Goal: Information Seeking & Learning: Learn about a topic

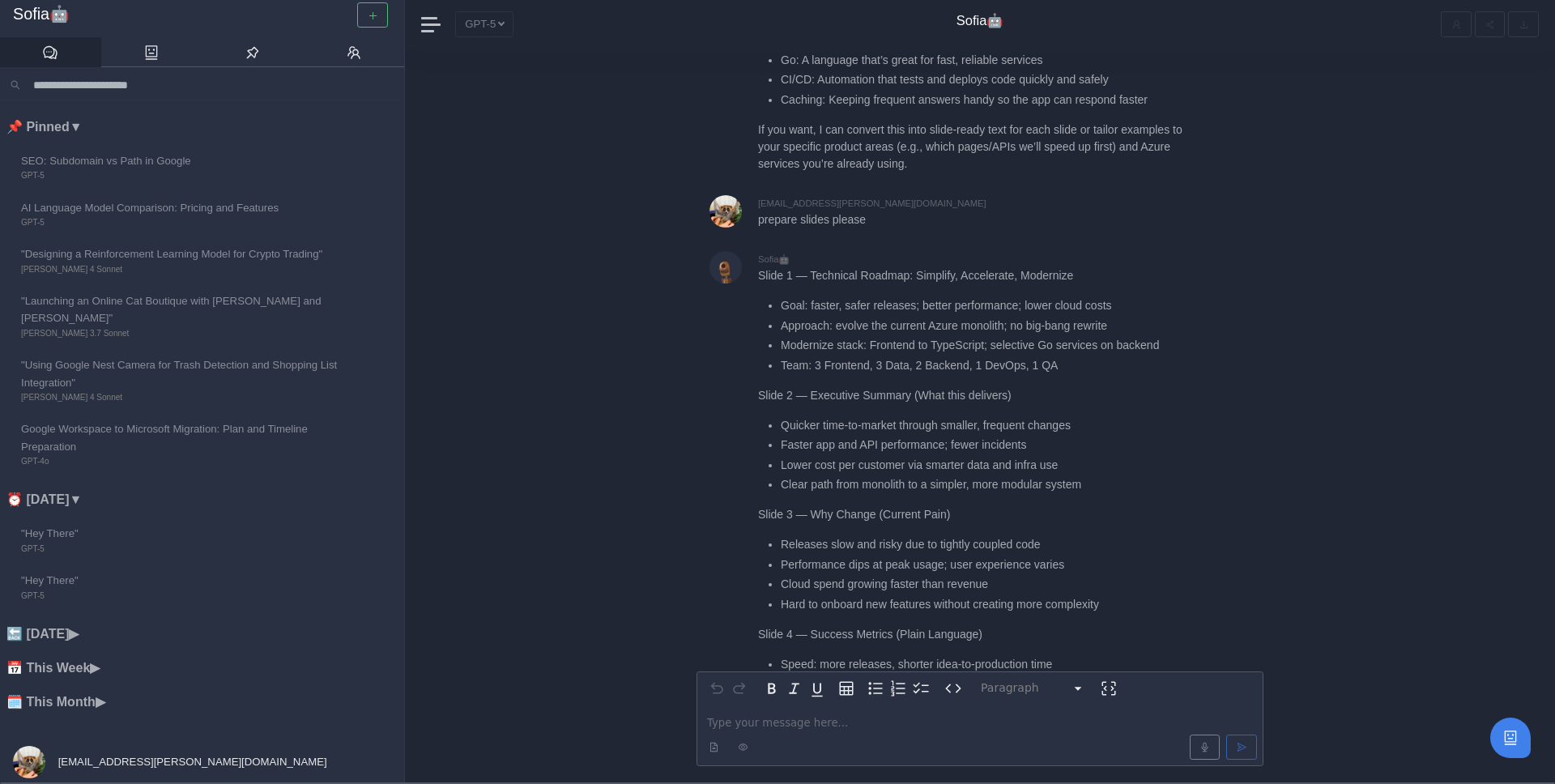
scroll to position [-2697, 0]
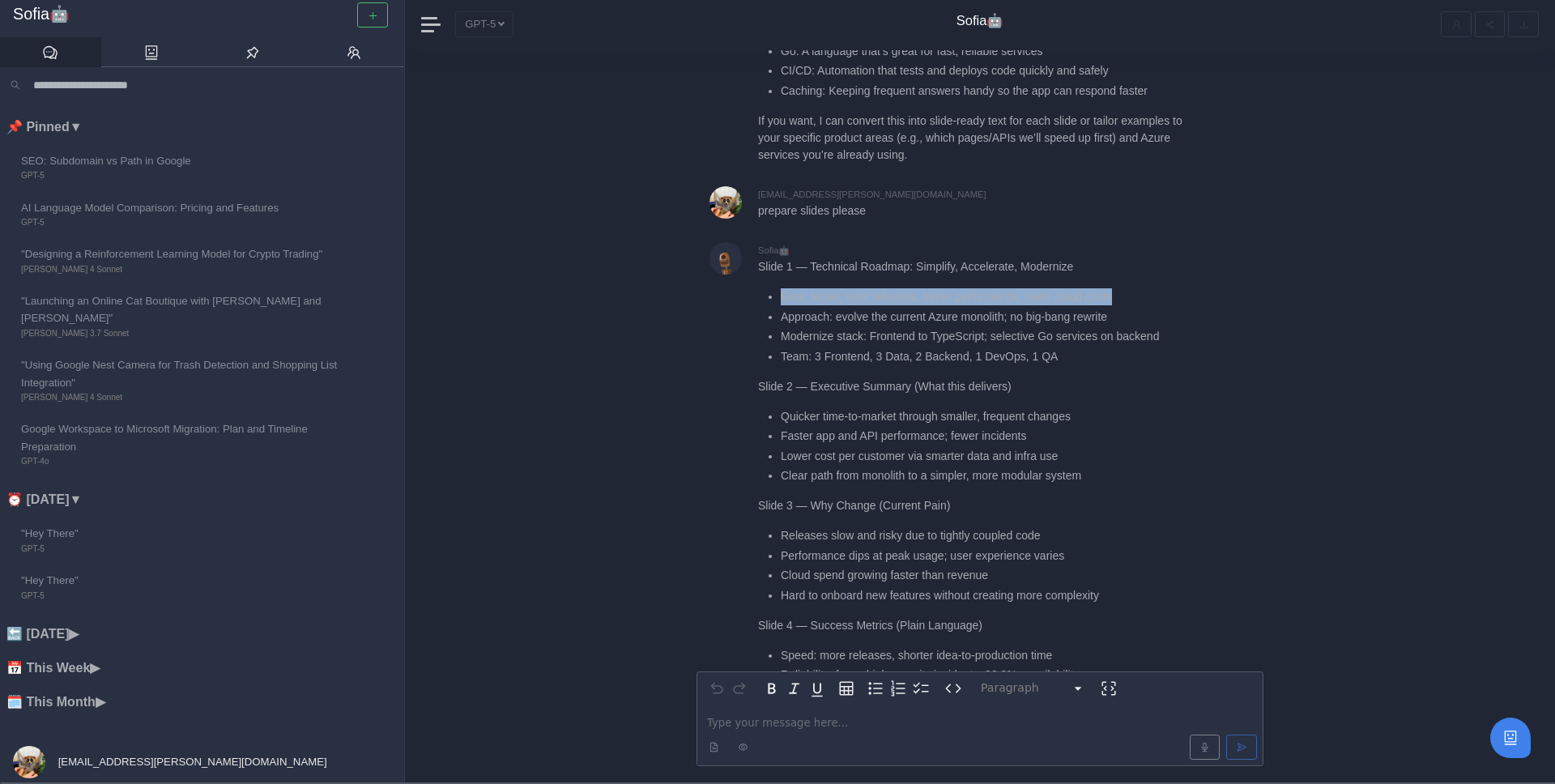
drag, startPoint x: 781, startPoint y: 227, endPoint x: 1131, endPoint y: 233, distance: 350.1
click at [1131, 288] on li "Goal: faster, safer releases; better performance; lower cloud costs" at bounding box center [983, 296] width 407 height 17
drag, startPoint x: 785, startPoint y: 248, endPoint x: 917, endPoint y: 248, distance: 132.0
click at [917, 309] on li "Approach: evolve the current Azure monolith; no big-bang rewrite" at bounding box center [983, 317] width 407 height 17
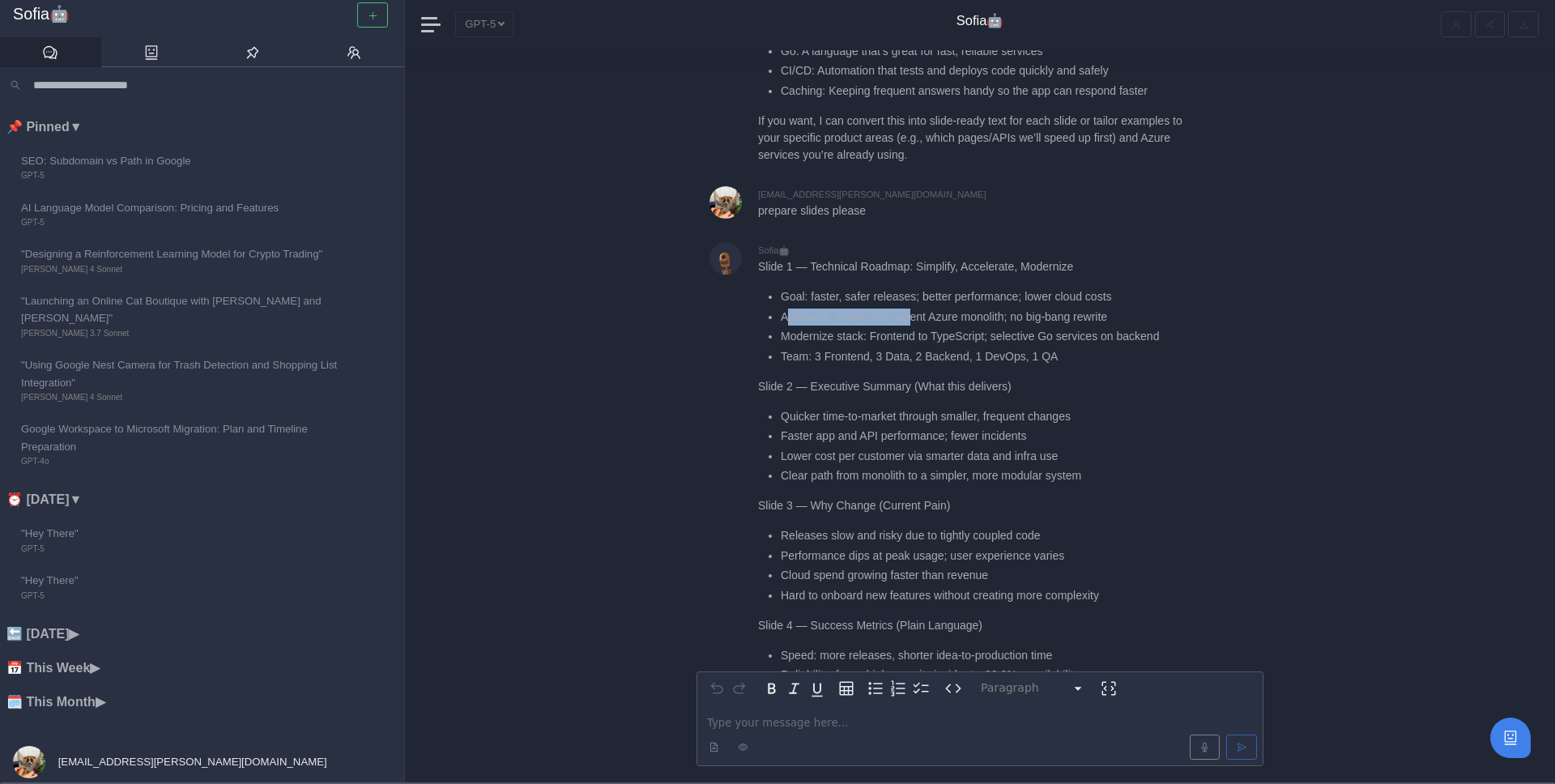
click at [917, 309] on li "Approach: evolve the current Azure monolith; no big-bang rewrite" at bounding box center [983, 317] width 407 height 17
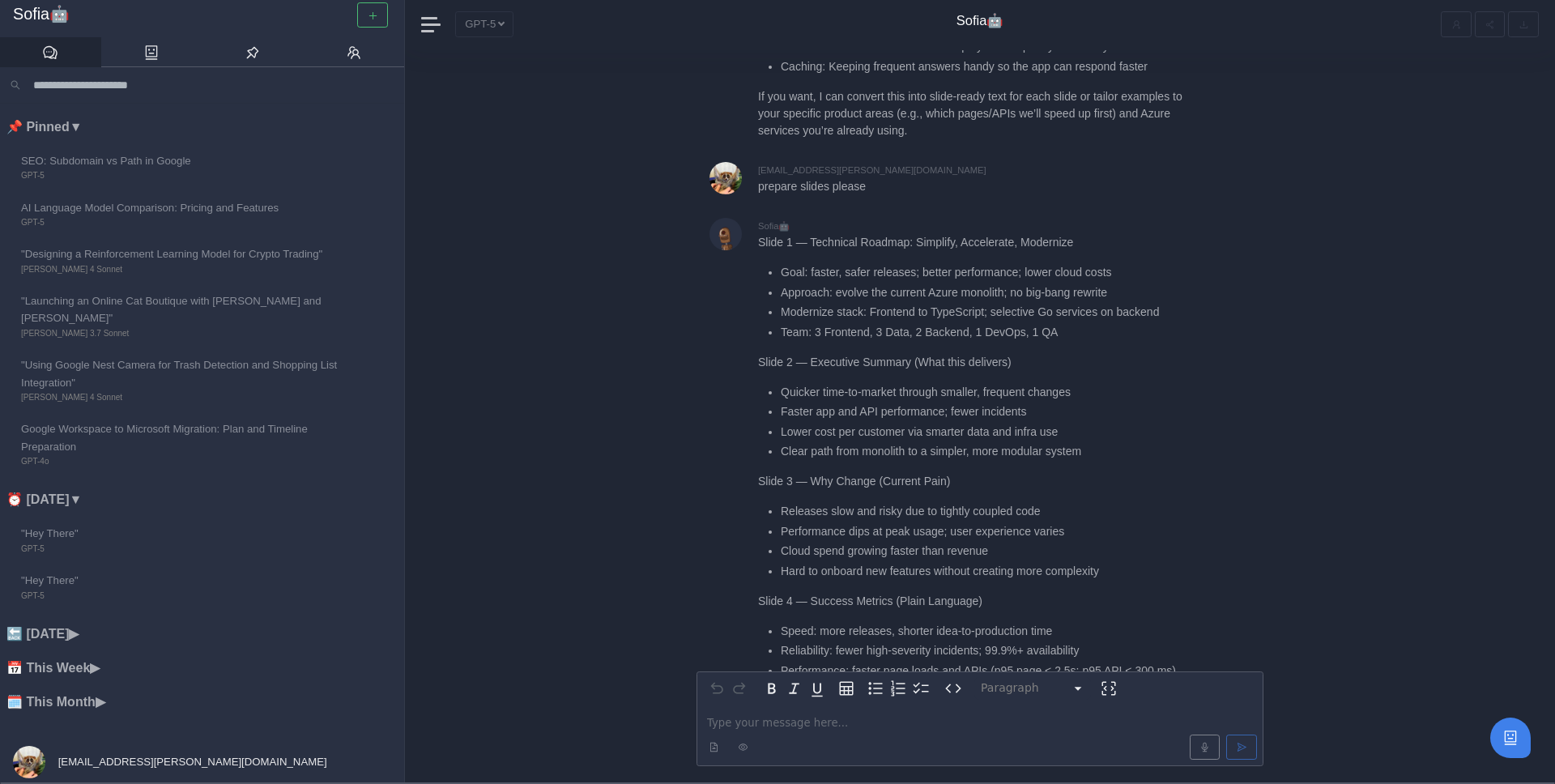
scroll to position [-2669, 0]
drag, startPoint x: 777, startPoint y: 198, endPoint x: 1143, endPoint y: 201, distance: 366.0
click at [1142, 260] on ul "Goal: faster, safer releases; better performance; lower cloud costs Approach: e…" at bounding box center [973, 298] width 430 height 77
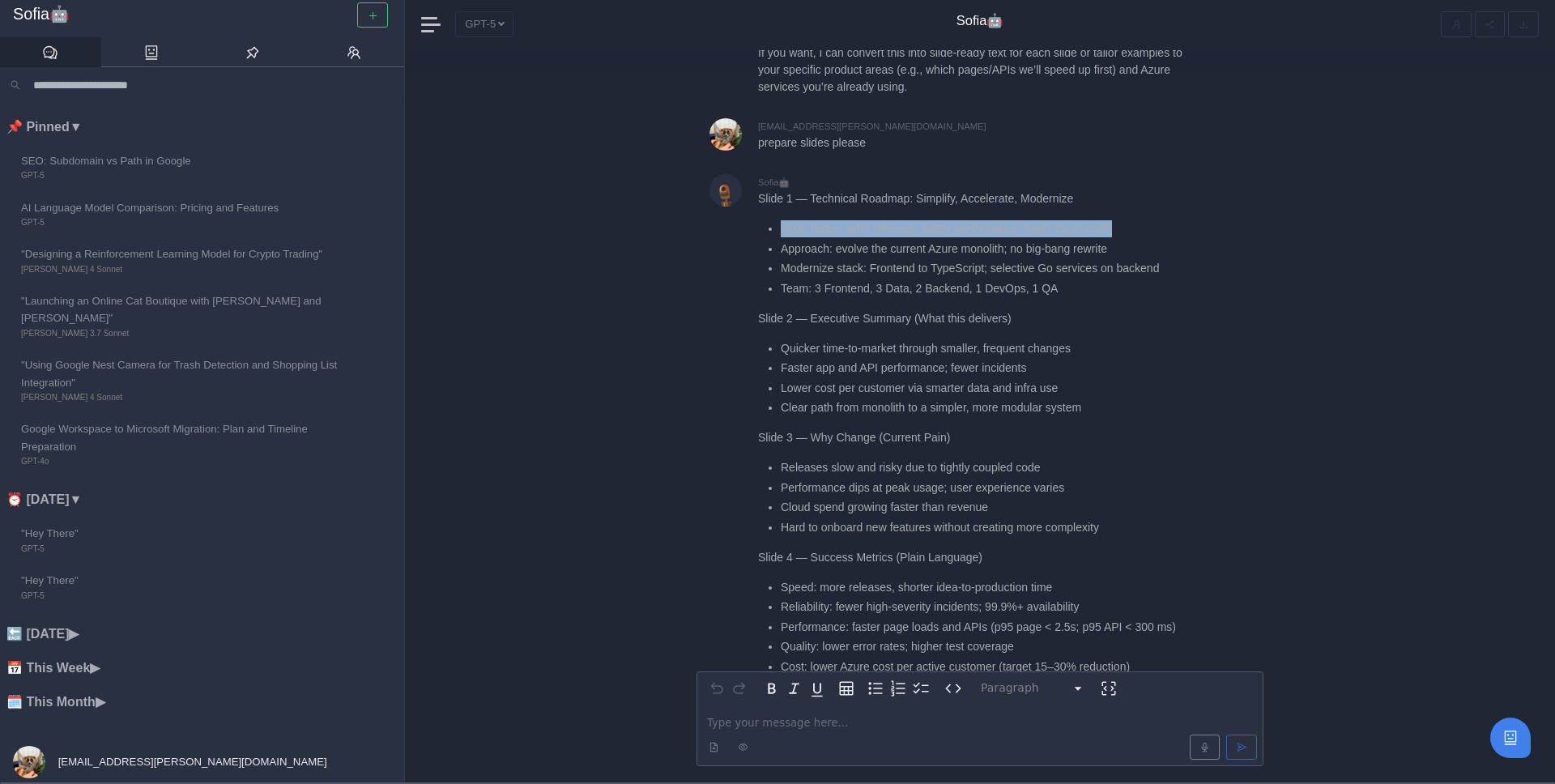
scroll to position [-2627, 0]
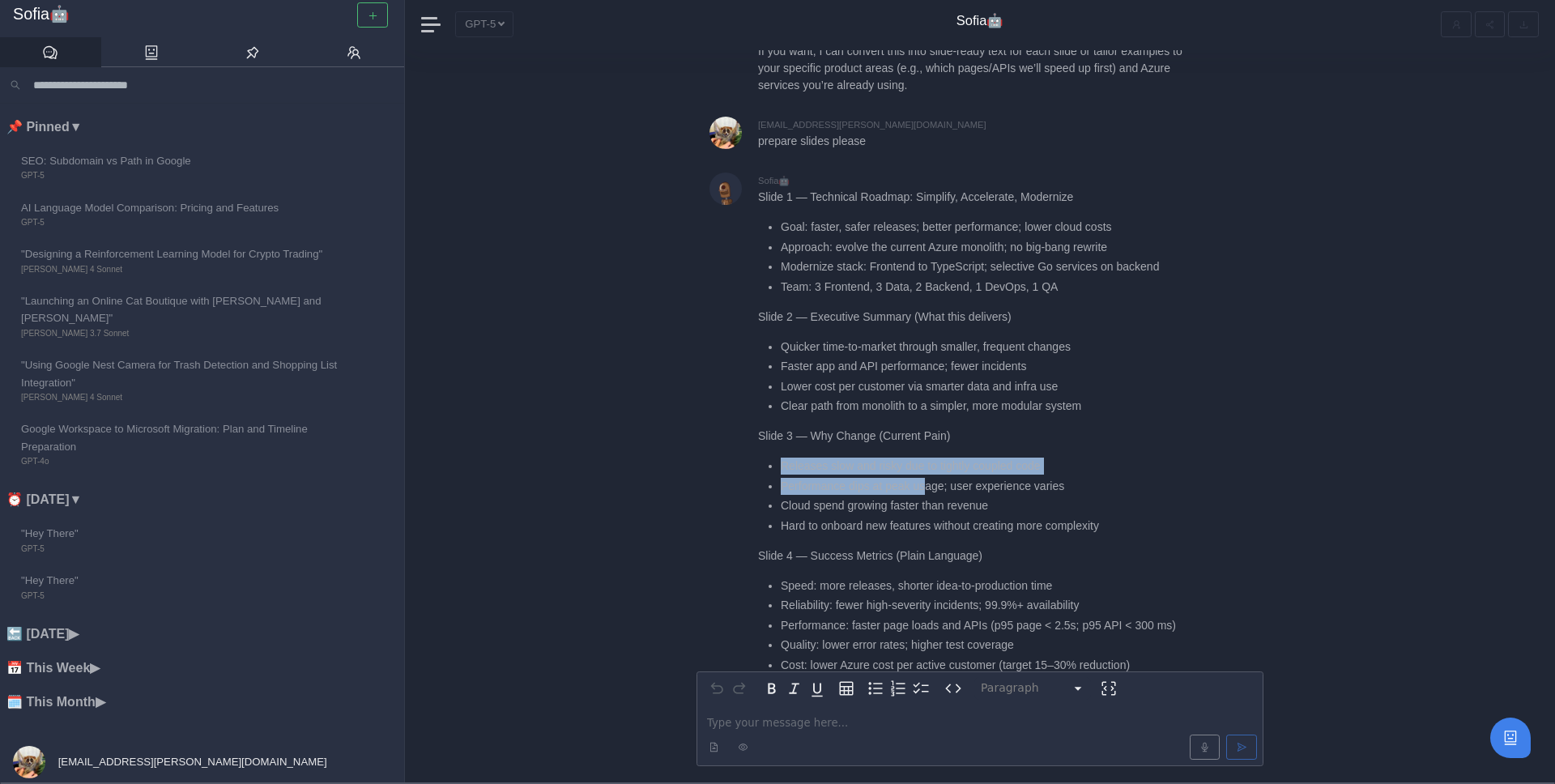
drag, startPoint x: 769, startPoint y: 401, endPoint x: 931, endPoint y: 414, distance: 162.5
click at [931, 458] on ul "Releases slow and risky due to tightly coupled code Performance dips at peak us…" at bounding box center [973, 496] width 430 height 77
click at [931, 478] on li "Performance dips at peak usage; user experience varies" at bounding box center [983, 486] width 407 height 17
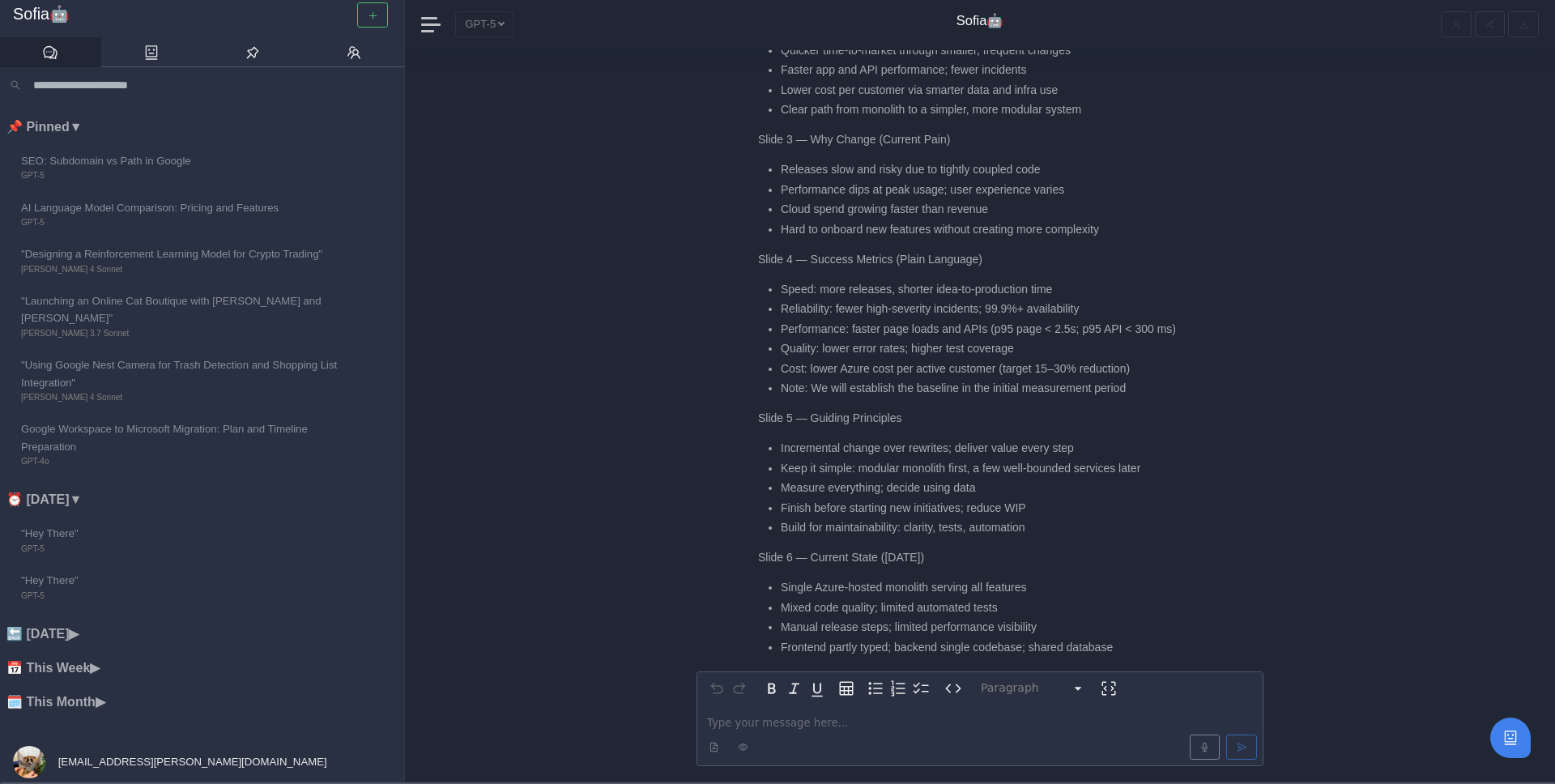
scroll to position [-2326, 0]
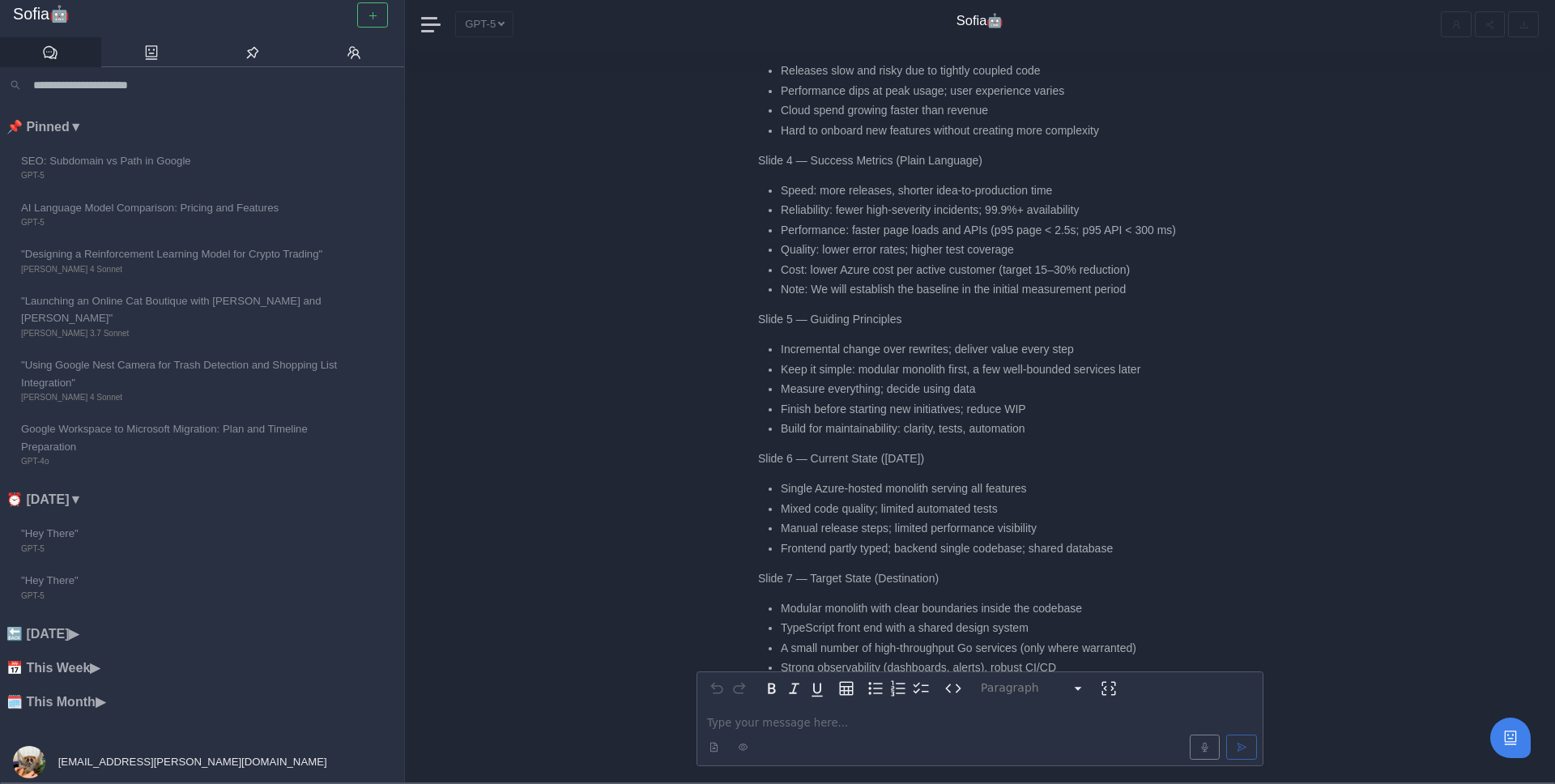
scroll to position [-2234, 0]
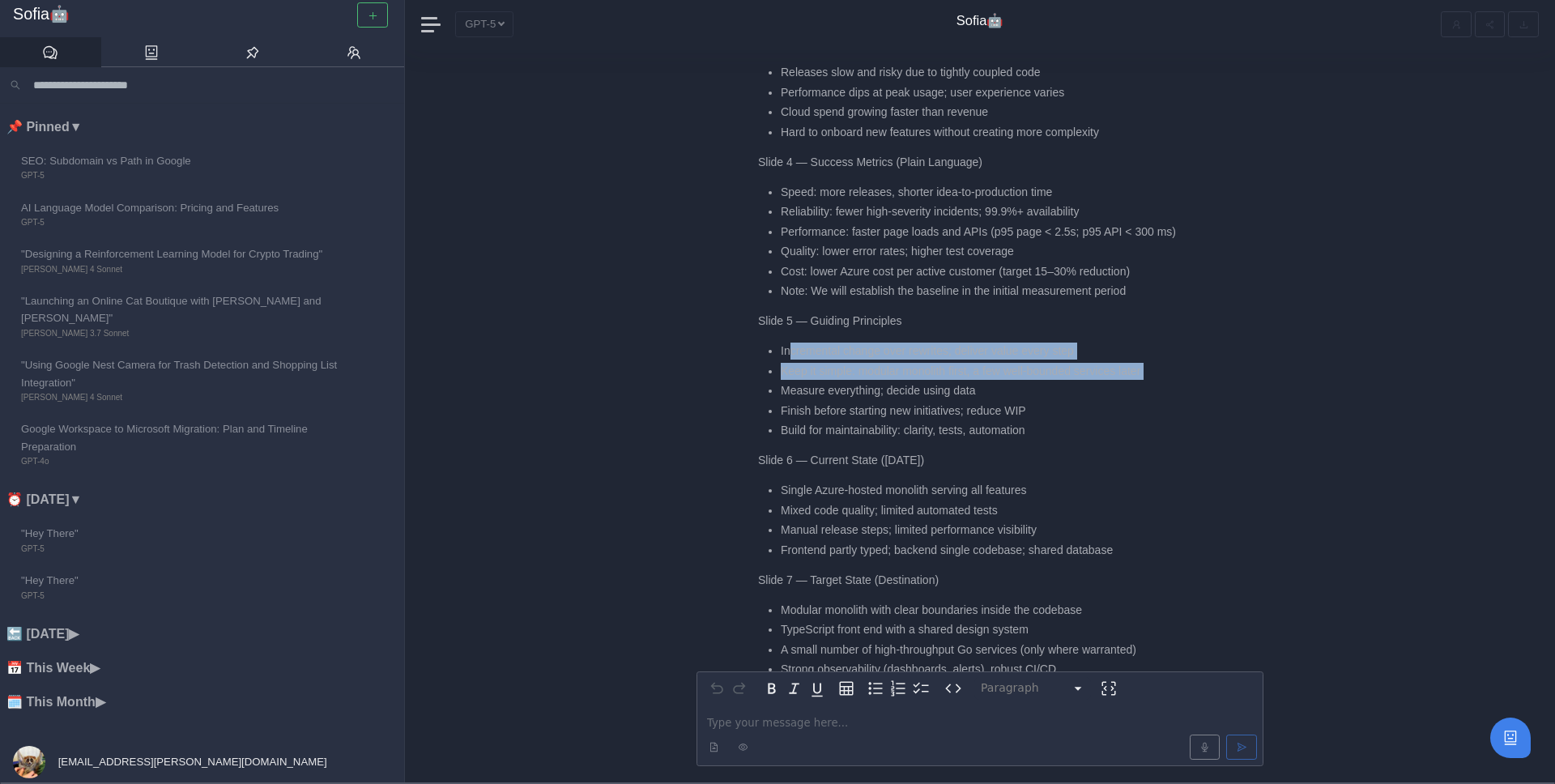
drag, startPoint x: 788, startPoint y: 300, endPoint x: 919, endPoint y: 327, distance: 133.8
click at [919, 342] on ul "Incremental change over rewrites; deliver value every step Keep it simple: modu…" at bounding box center [973, 390] width 430 height 96
click at [919, 362] on li "Keep it simple: modular monolith first, a few well-bounded services later" at bounding box center [983, 370] width 407 height 17
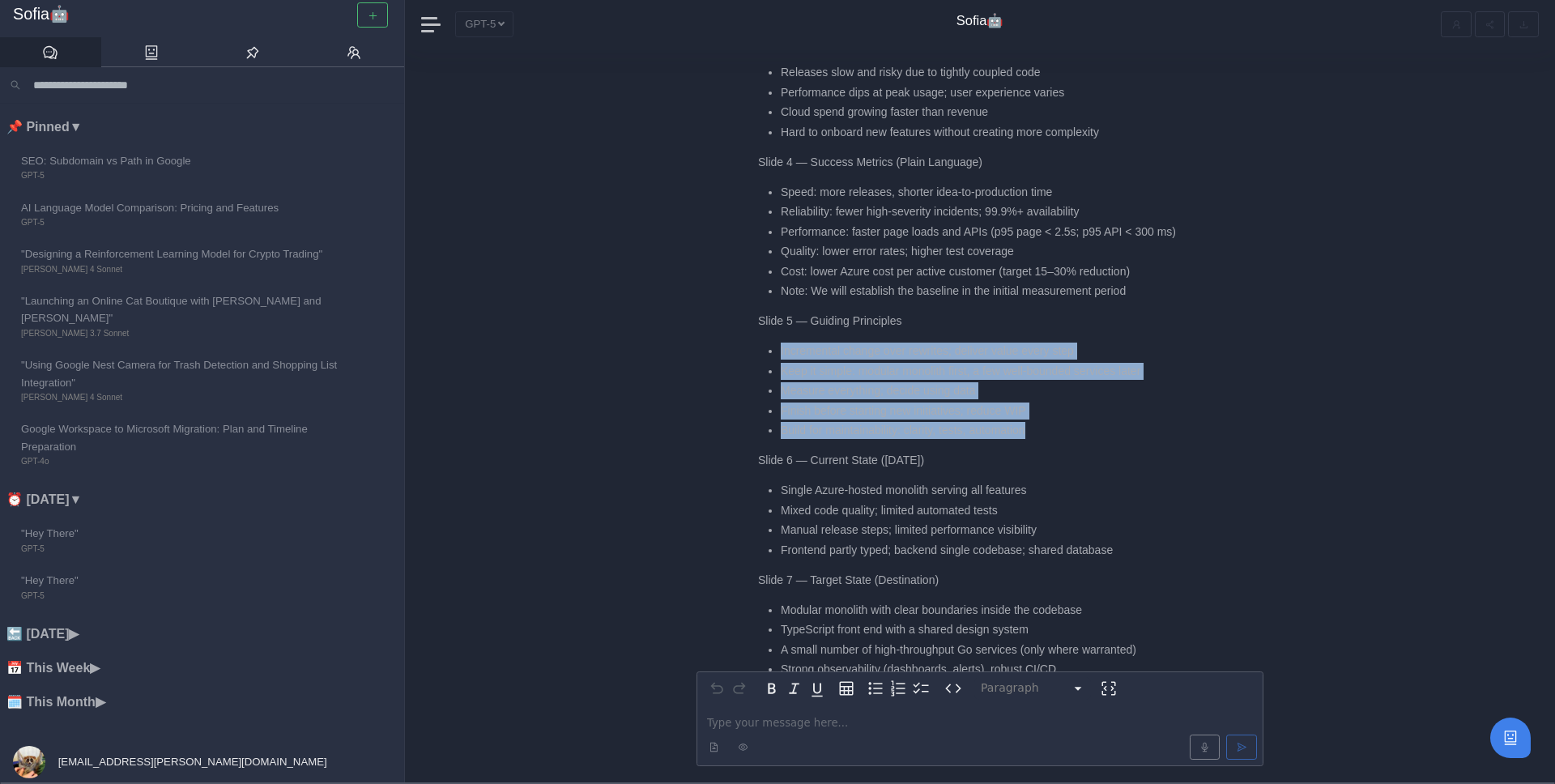
drag, startPoint x: 780, startPoint y: 300, endPoint x: 1049, endPoint y: 383, distance: 281.5
click at [1049, 384] on ul "Incremental change over rewrites; deliver value every step Keep it simple: modu…" at bounding box center [973, 390] width 430 height 96
copy ul "Incremental change over rewrites; deliver value every step Keep it simple: modu…"
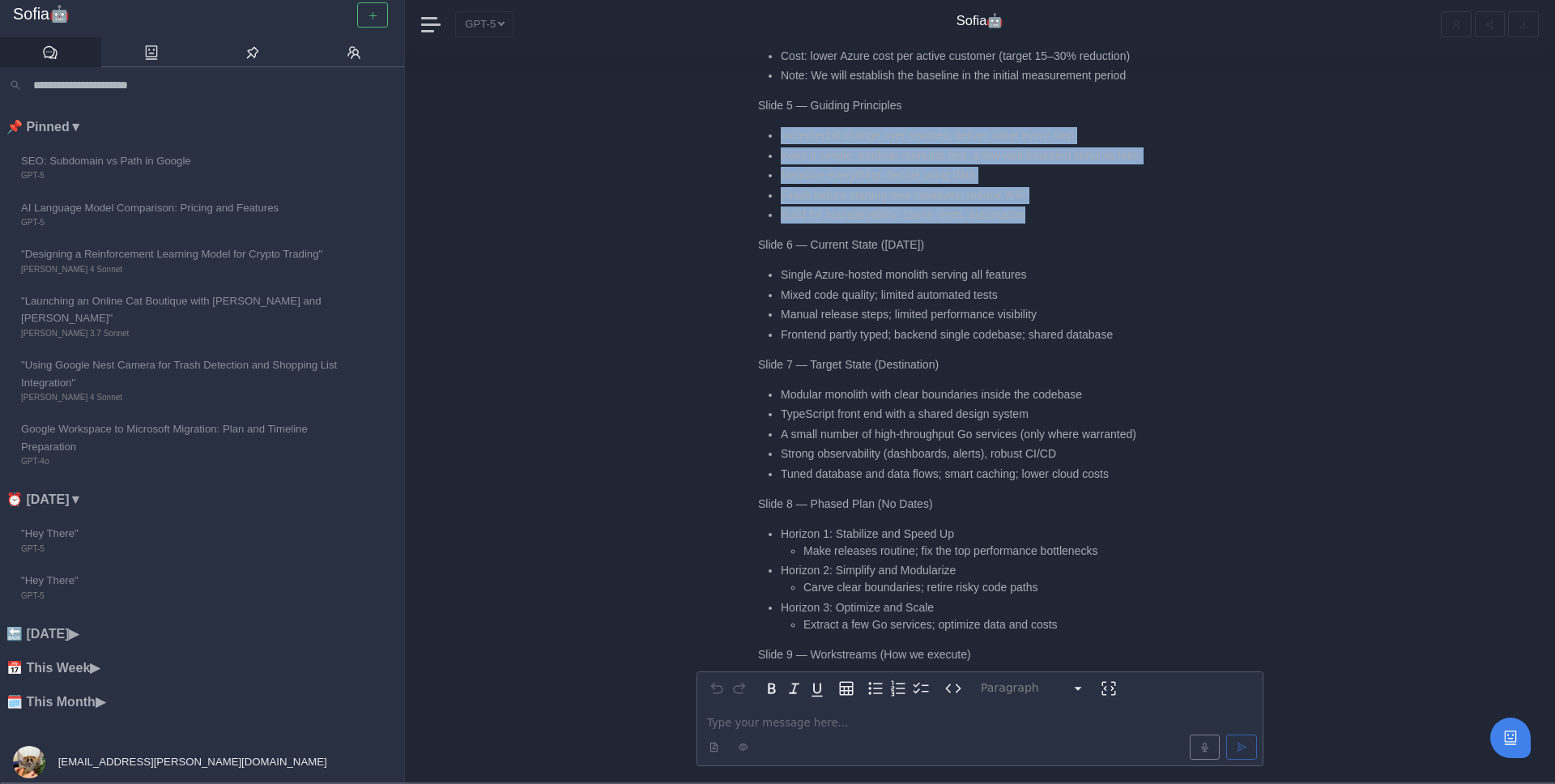
scroll to position [-2020, 0]
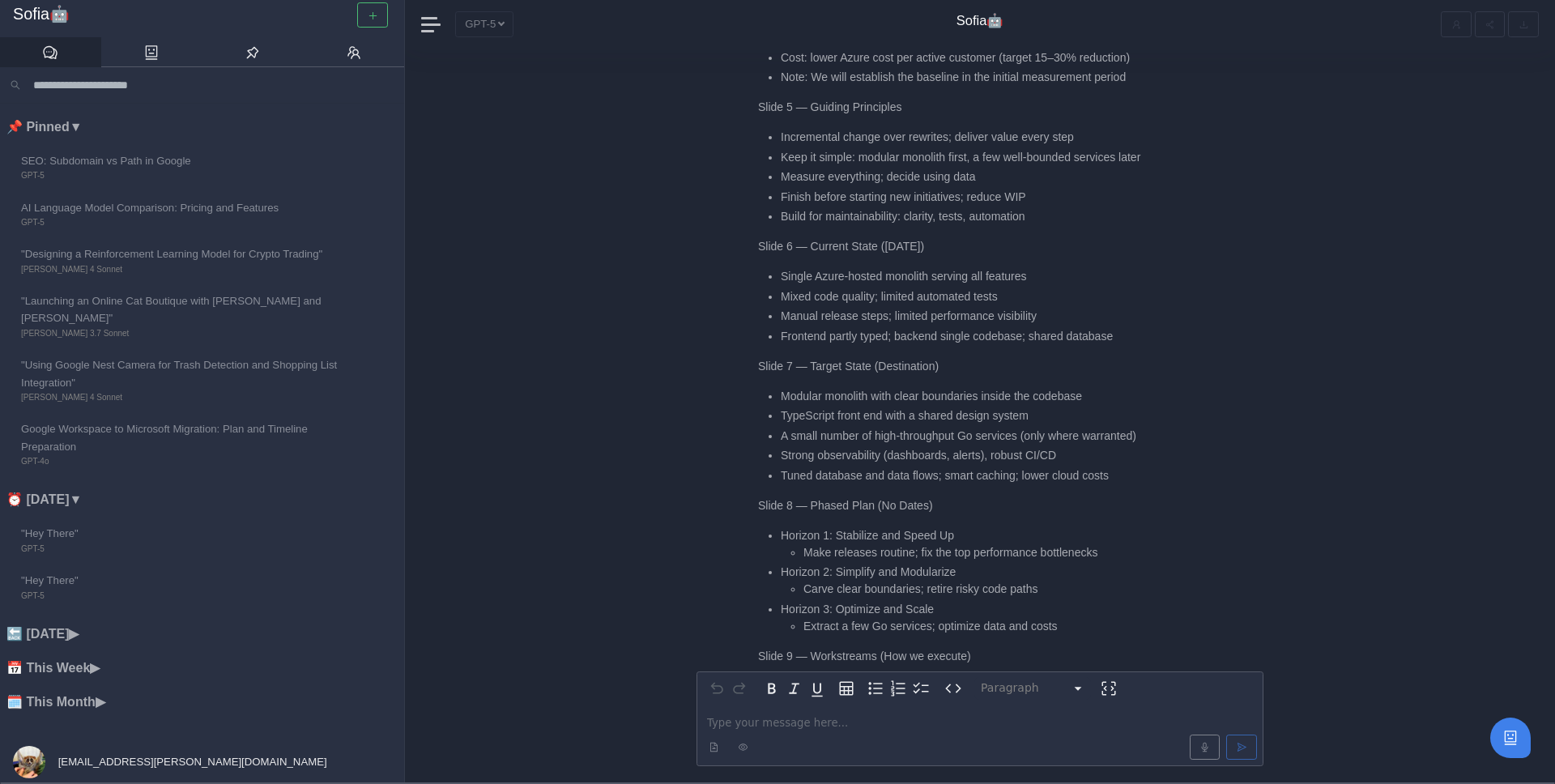
click at [959, 358] on p "Slide 7 — Target State (Destination)" at bounding box center [973, 366] width 430 height 17
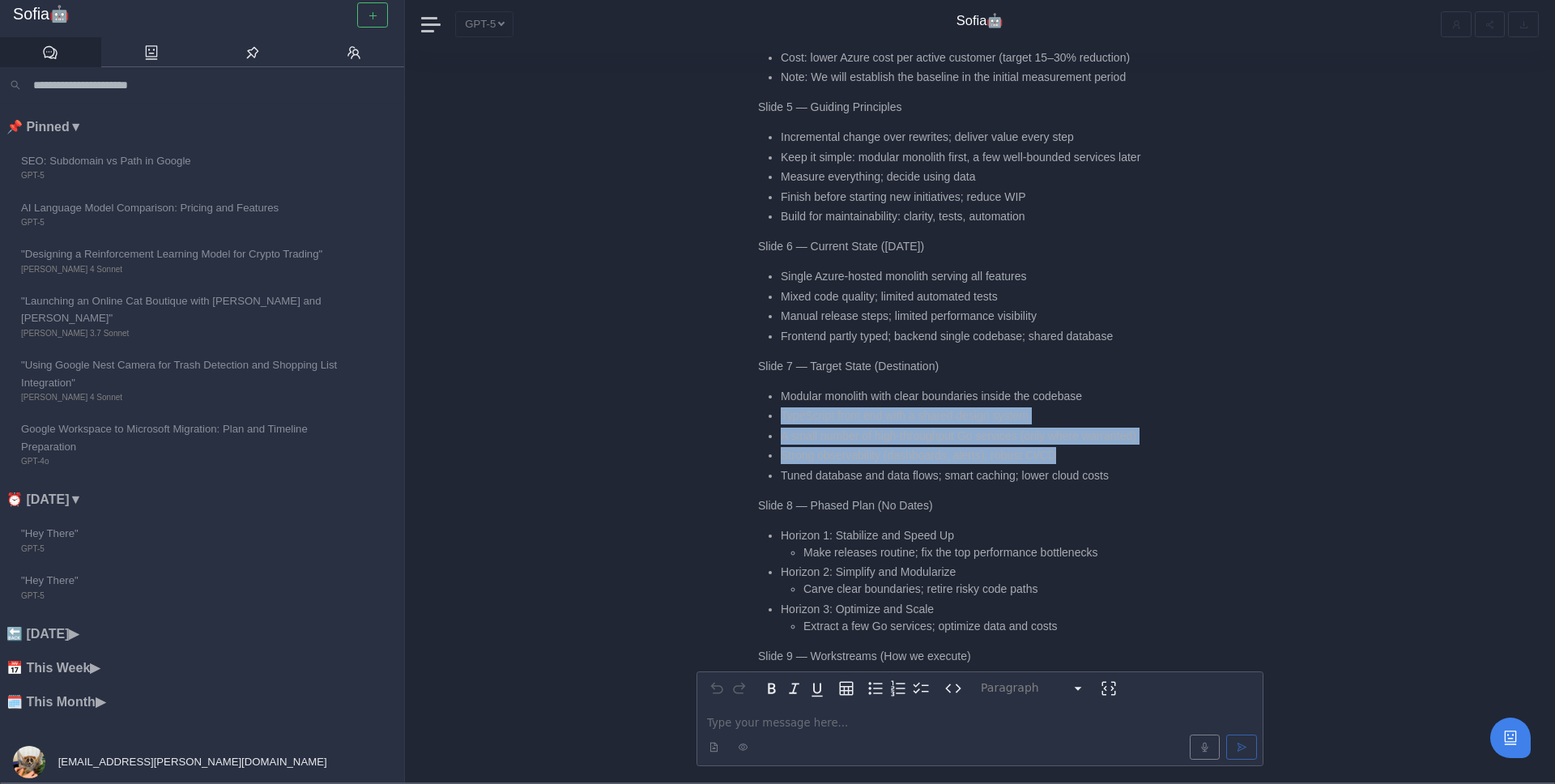
drag, startPoint x: 781, startPoint y: 366, endPoint x: 1087, endPoint y: 396, distance: 307.5
click at [1086, 397] on ul "Modular monolith with clear boundaries inside the codebase TypeScript front end…" at bounding box center [973, 436] width 430 height 96
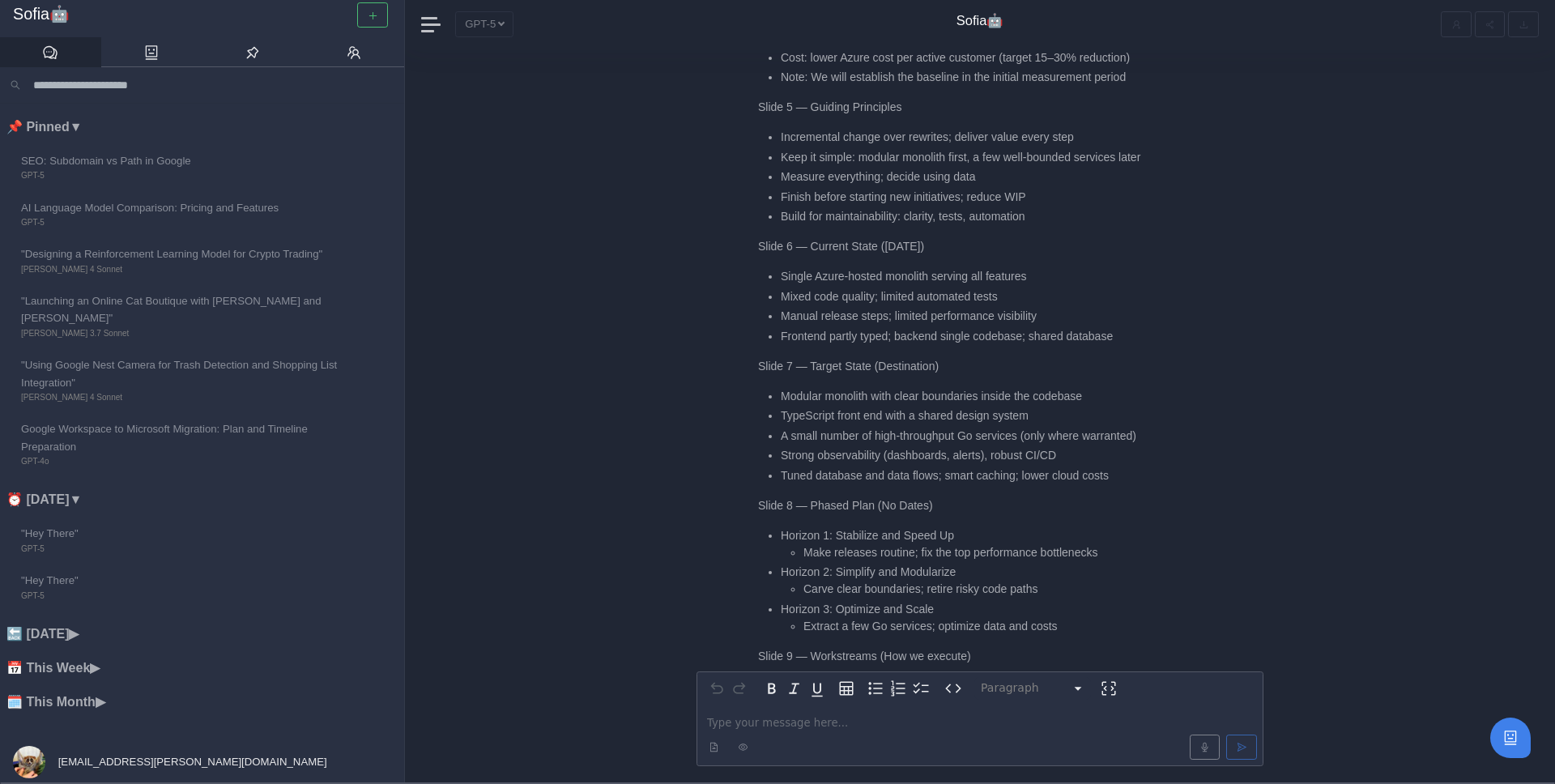
click at [1134, 467] on li "Tuned database and data flows; smart caching; lower cloud costs" at bounding box center [983, 475] width 407 height 17
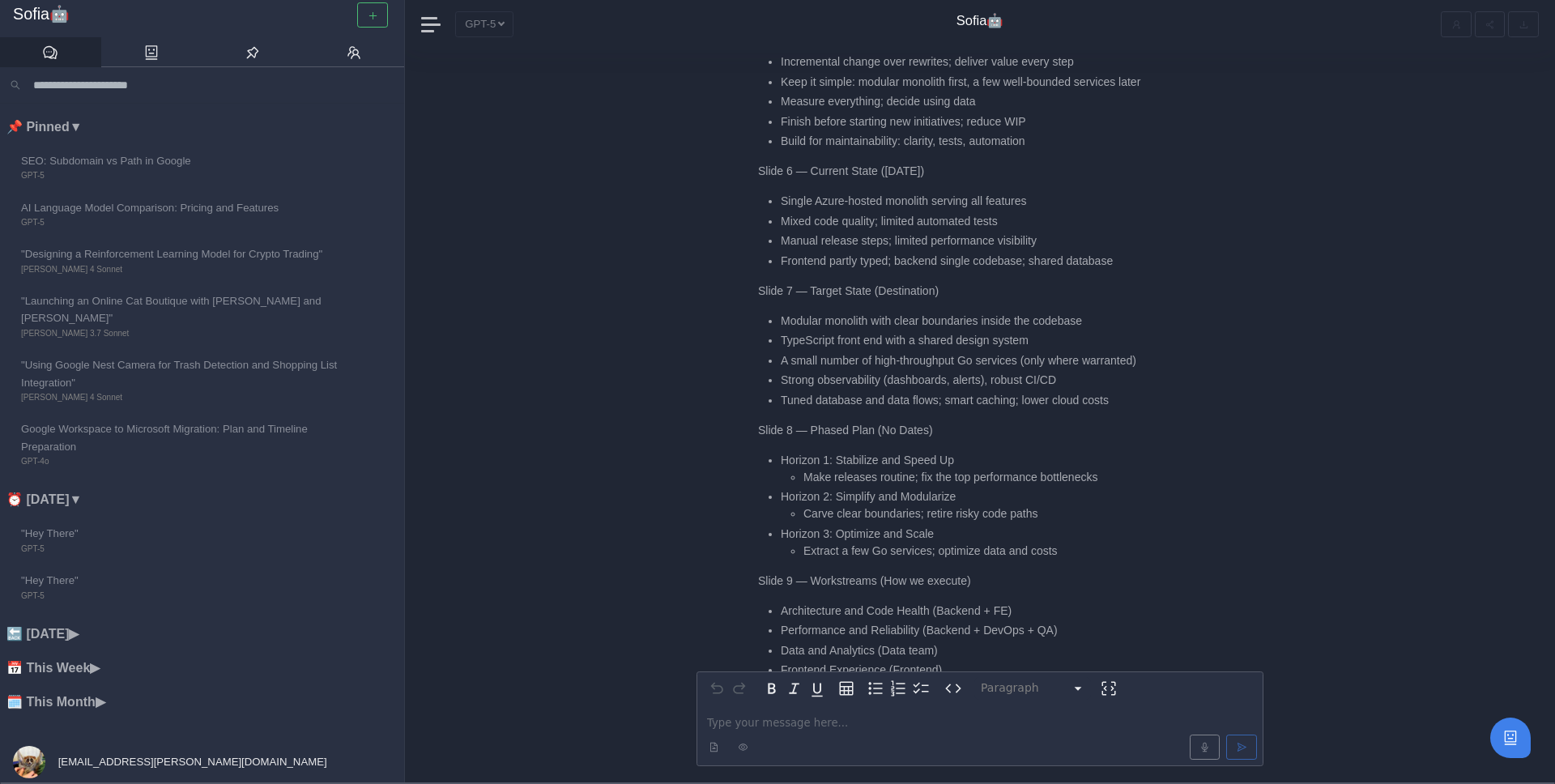
scroll to position [-1945, 0]
